Goal: Find specific page/section: Find specific page/section

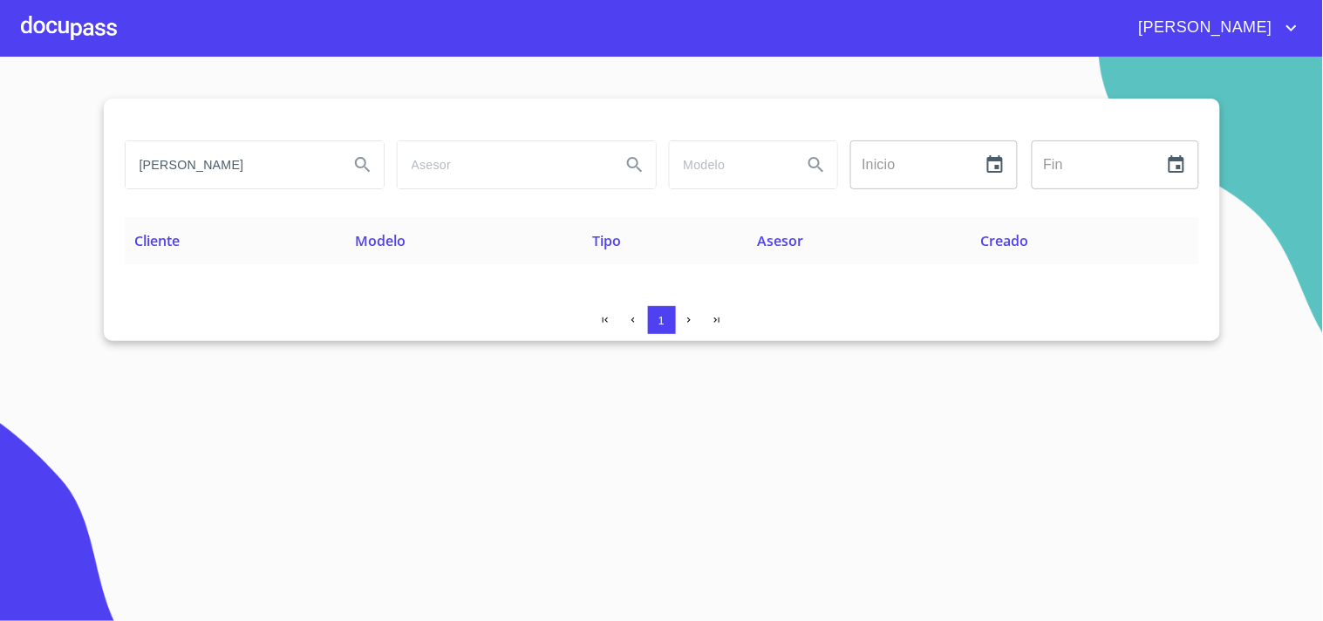
drag, startPoint x: 267, startPoint y: 159, endPoint x: 44, endPoint y: 112, distance: 227.3
click at [44, 112] on section "[PERSON_NAME] ANTELMDO Inicio ​ Fin ​ Cliente Modelo Tipo Asesor Creado 1" at bounding box center [661, 339] width 1323 height 564
type input "aislantes y acusticos"
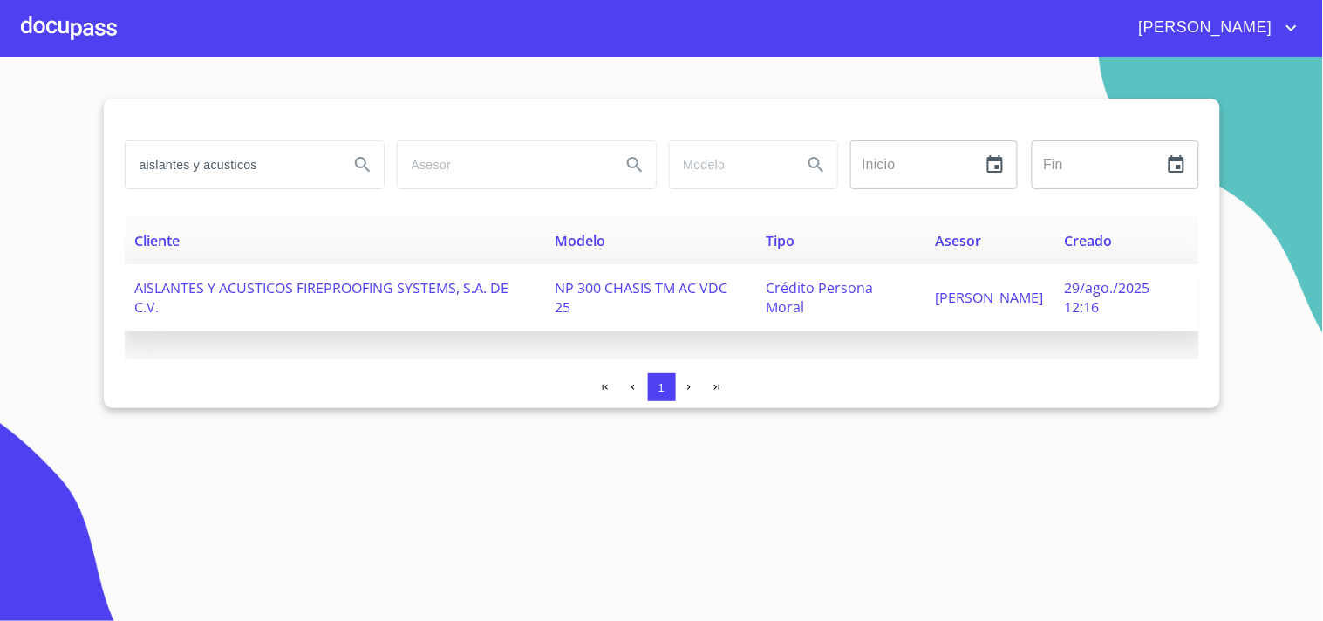
click at [193, 282] on span "AISLANTES Y ACUSTICOS FIREPROOFING SYSTEMS, S.A. DE C.V." at bounding box center [322, 297] width 374 height 38
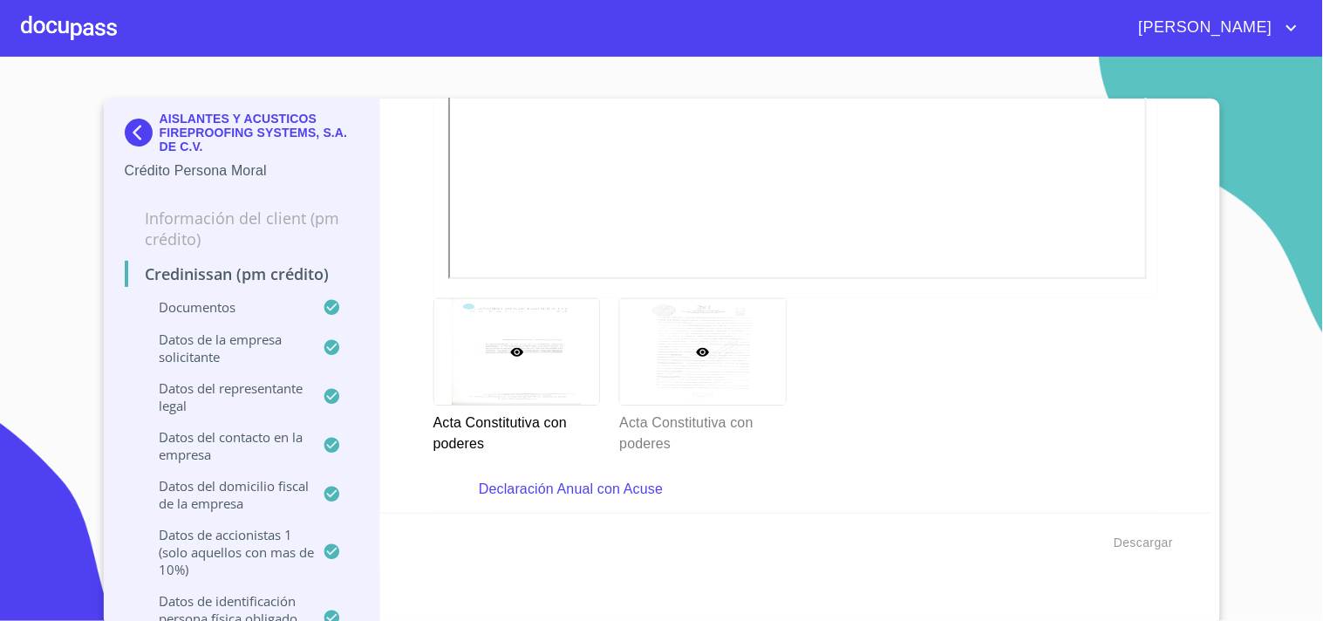
click at [734, 347] on div at bounding box center [703, 352] width 166 height 106
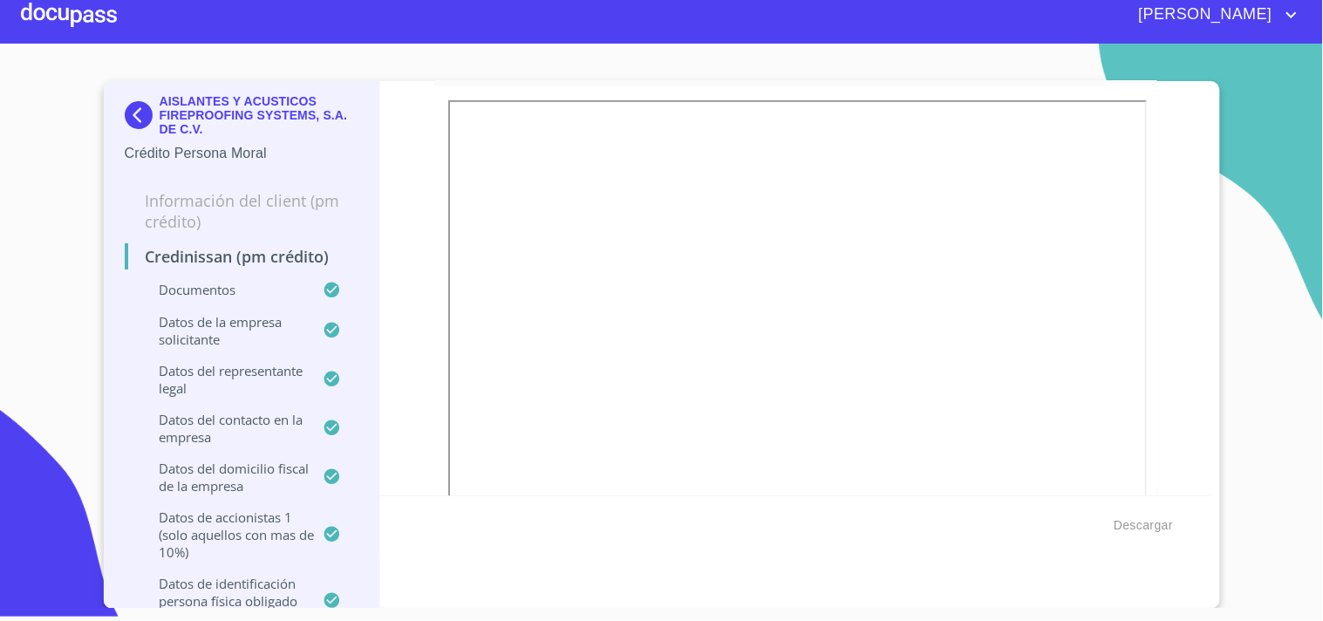
scroll to position [1800, 0]
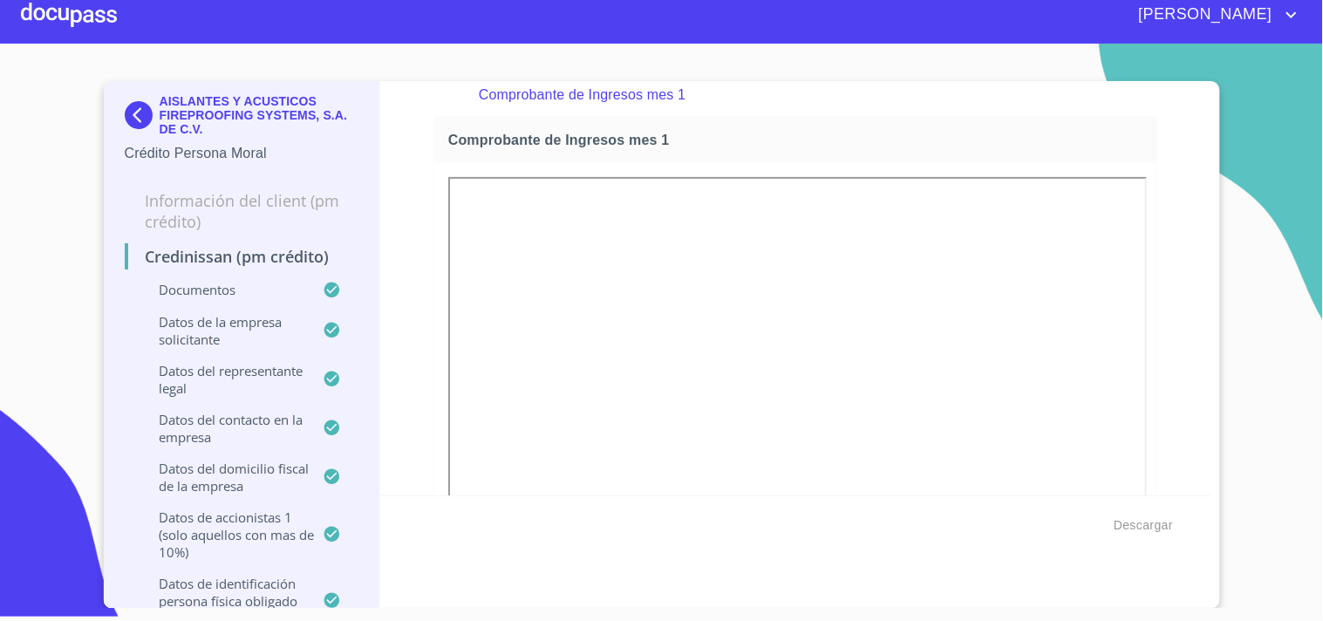
click at [145, 111] on img at bounding box center [142, 115] width 35 height 28
